Goal: Book appointment/travel/reservation

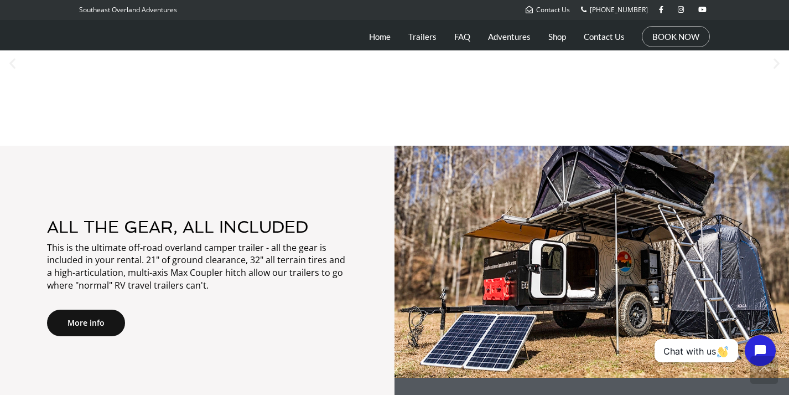
scroll to position [600, 0]
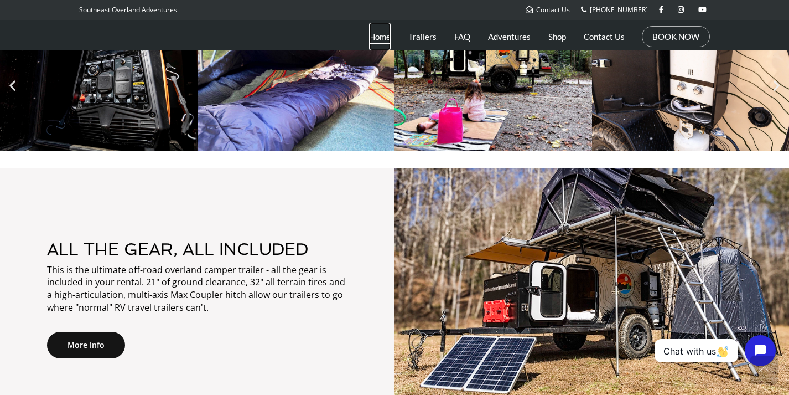
click at [385, 40] on link "Home" at bounding box center [380, 37] width 22 height 28
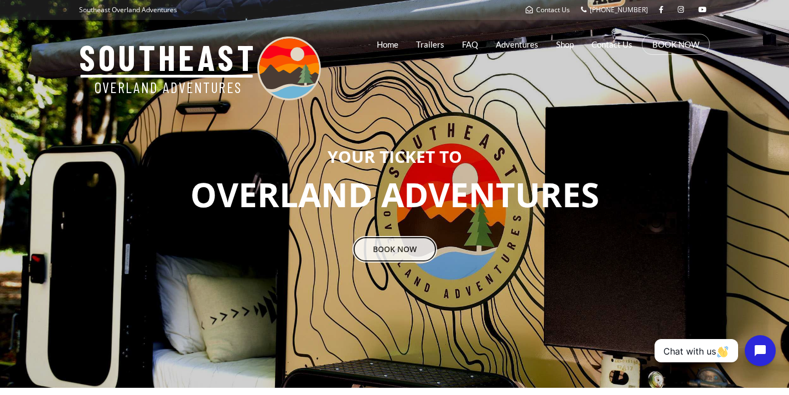
click at [404, 252] on link "BOOK NOW" at bounding box center [394, 249] width 85 height 27
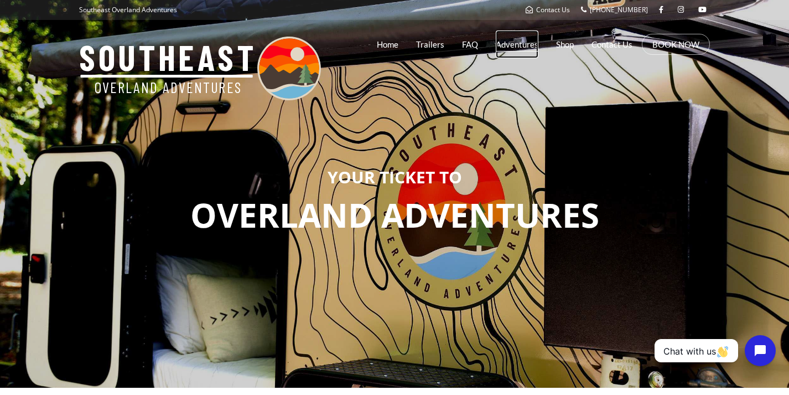
click at [517, 48] on link "Adventures" at bounding box center [517, 44] width 43 height 28
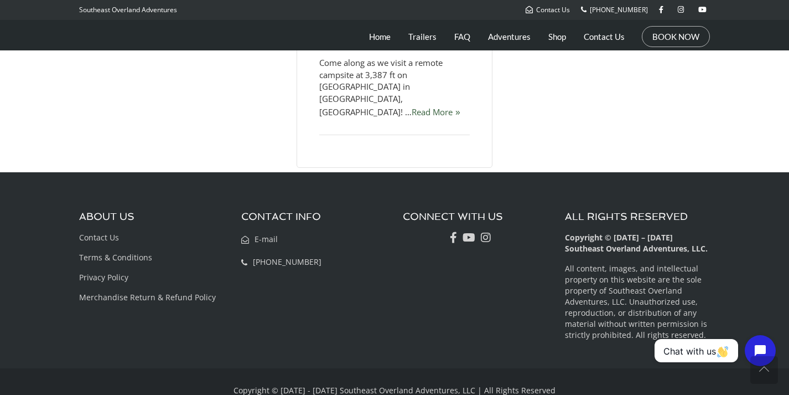
scroll to position [723, 0]
